Goal: Task Accomplishment & Management: Manage account settings

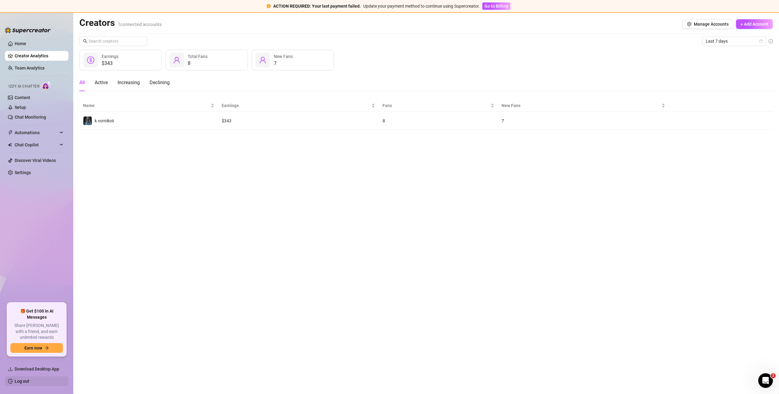
click at [26, 380] on link "Log out" at bounding box center [22, 381] width 15 height 5
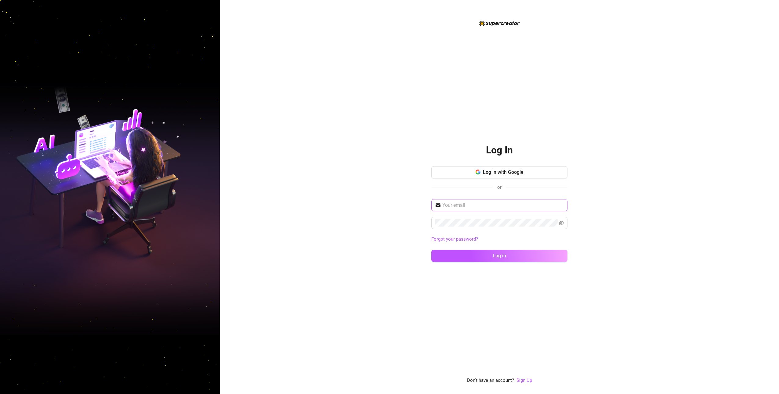
click at [487, 210] on span at bounding box center [499, 205] width 136 height 12
click at [470, 205] on input "text" at bounding box center [503, 205] width 122 height 7
type input "douse1779@outlook.com"
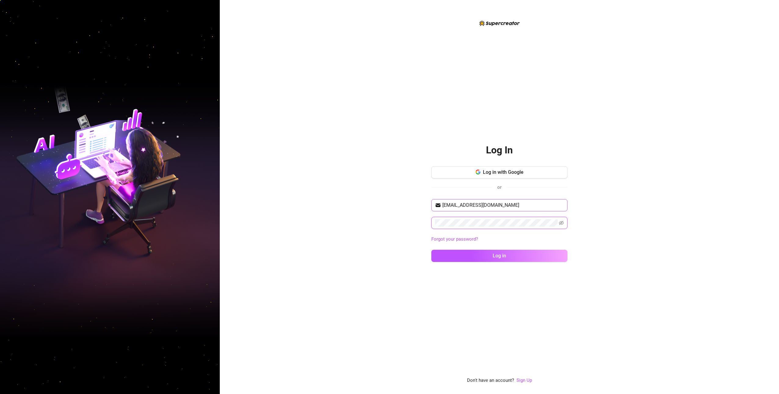
click at [431, 250] on button "Log in" at bounding box center [499, 256] width 136 height 12
